Goal: Transaction & Acquisition: Purchase product/service

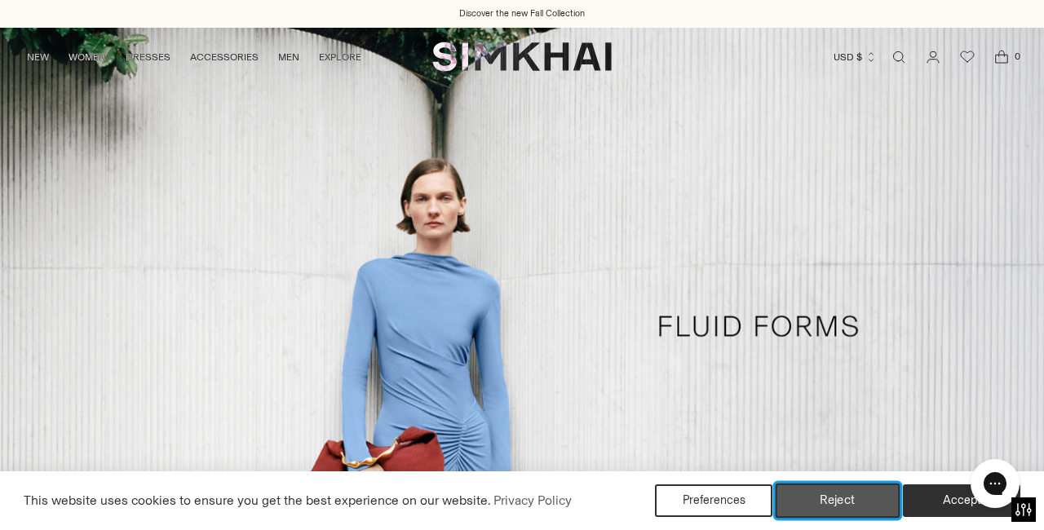
click at [816, 498] on button "Reject" at bounding box center [838, 501] width 125 height 34
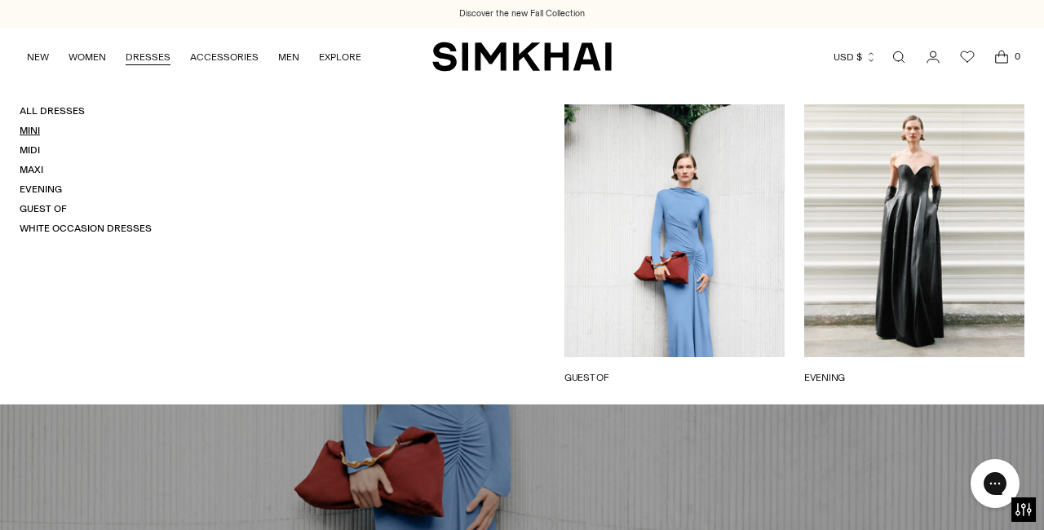
click at [33, 130] on link "Mini" at bounding box center [30, 130] width 20 height 11
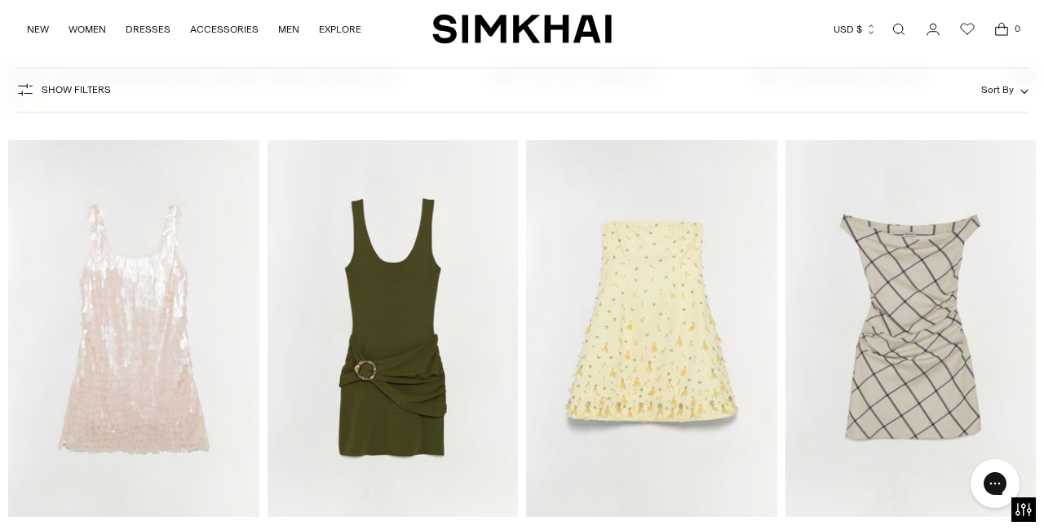
scroll to position [2496, 0]
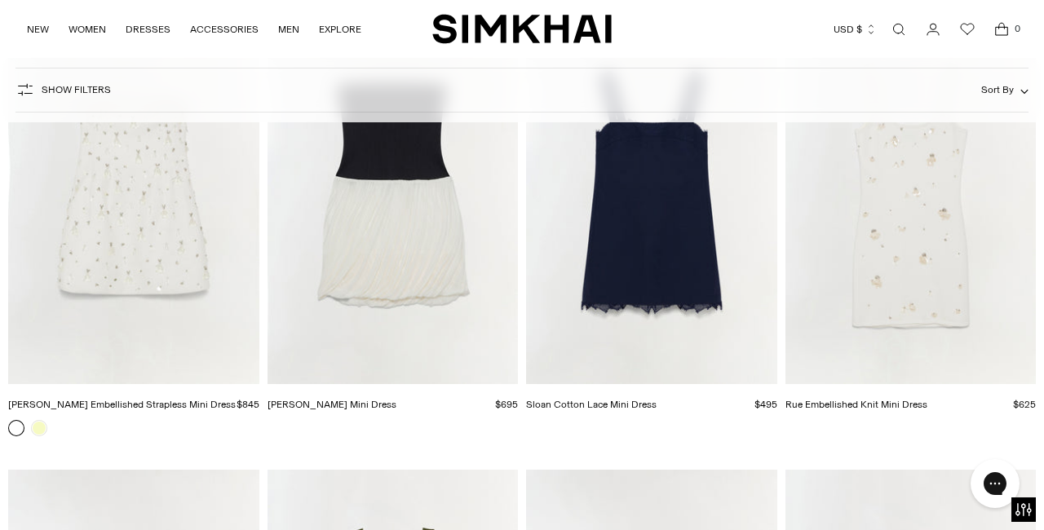
click at [901, 25] on link "Open search modal" at bounding box center [898, 29] width 33 height 33
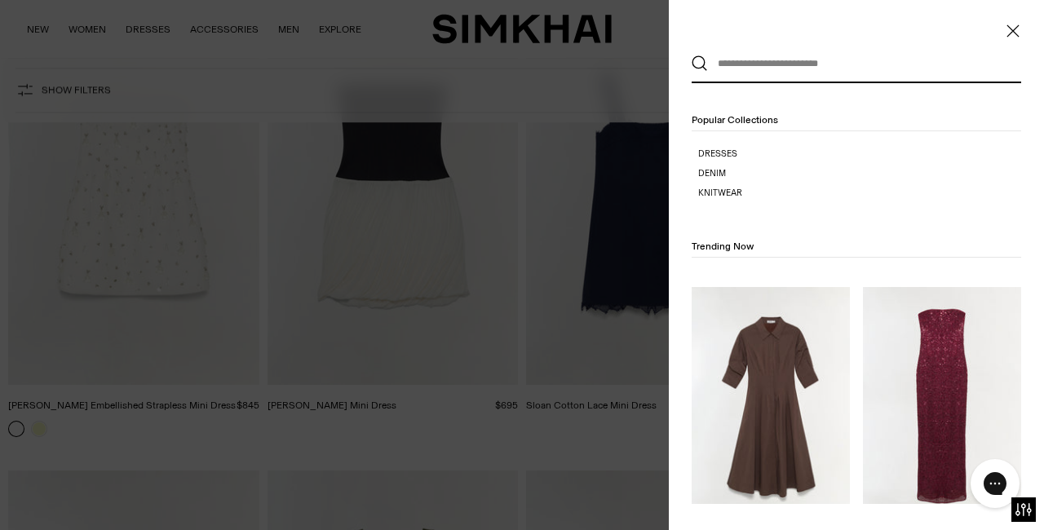
scroll to position [0, 0]
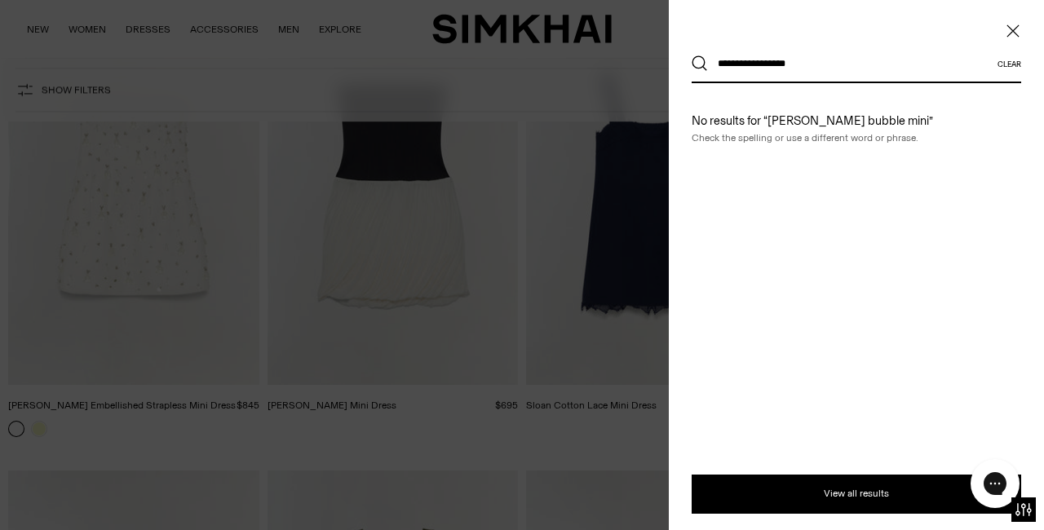
type input "**********"
click at [692, 55] on button "Search" at bounding box center [700, 63] width 16 height 16
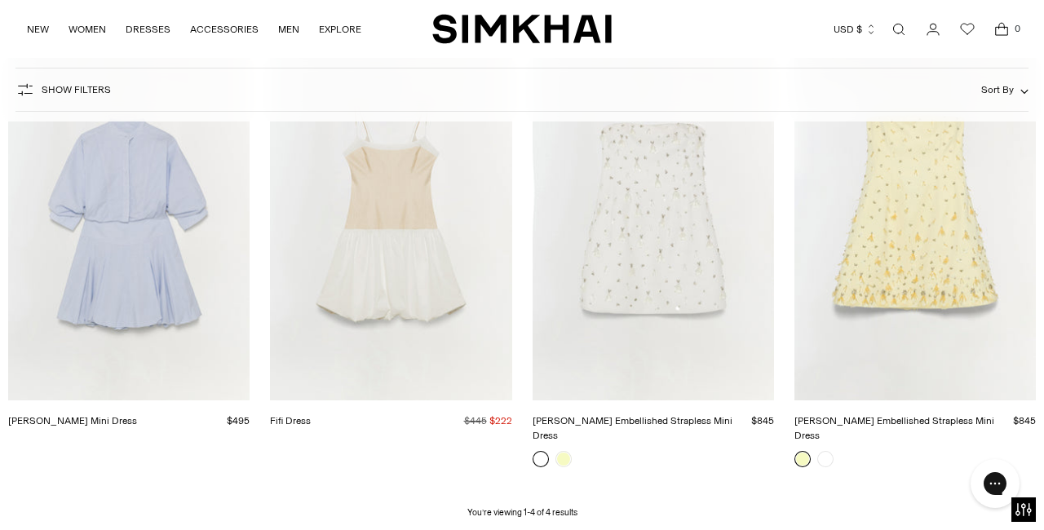
scroll to position [275, 0]
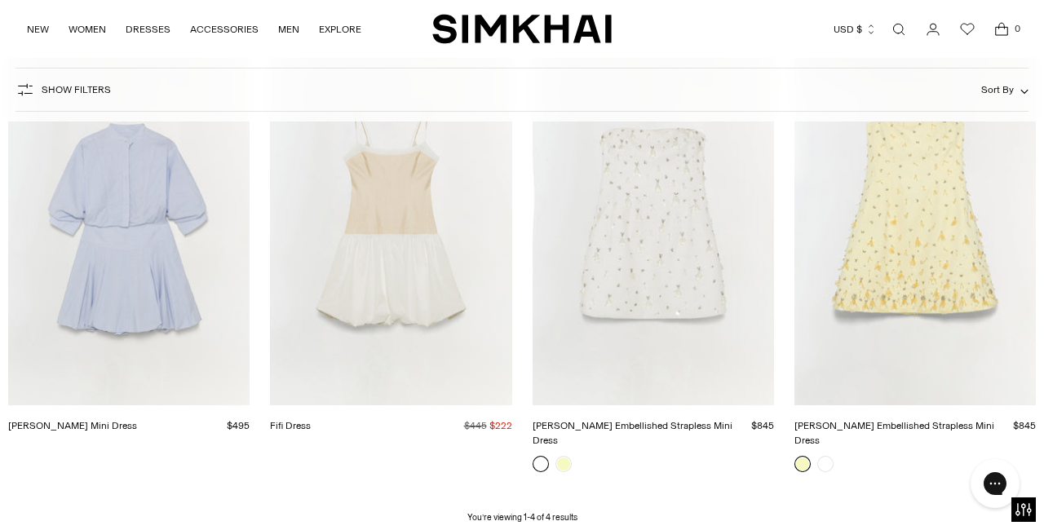
click at [0, 0] on img "Effie Cotton Mini Dress" at bounding box center [0, 0] width 0 height 0
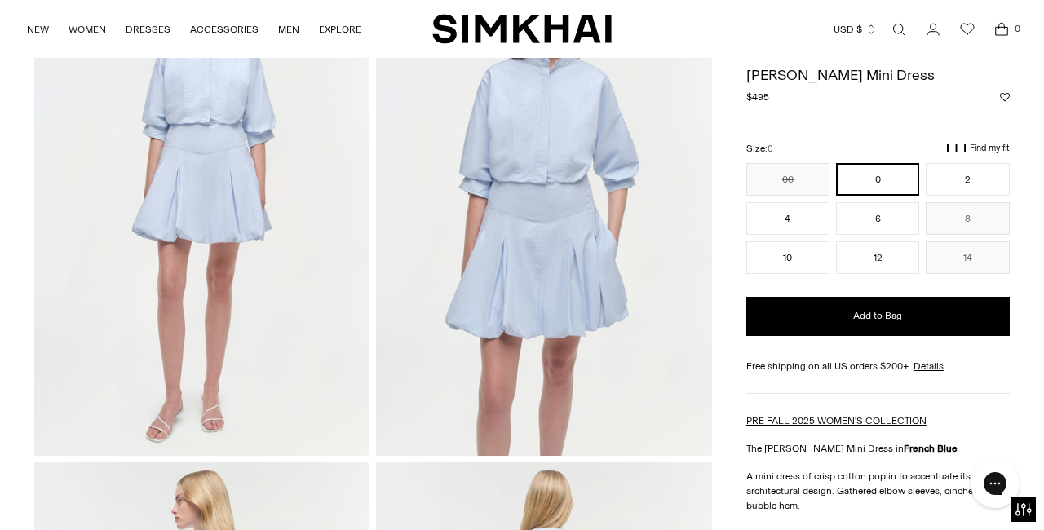
scroll to position [121, 0]
